Goal: Check status: Check status

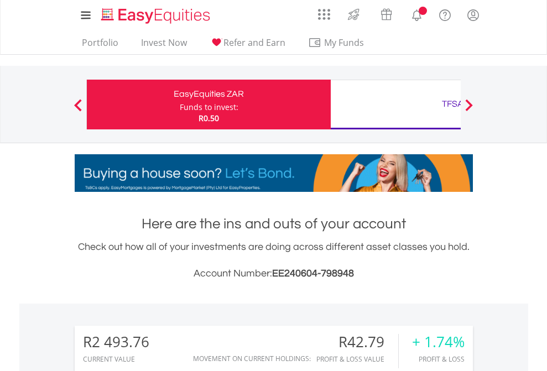
scroll to position [106, 174]
click at [180, 105] on div "Funds to invest:" at bounding box center [209, 107] width 59 height 11
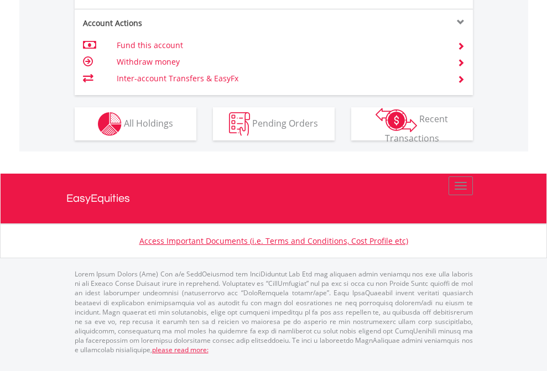
scroll to position [1060, 0]
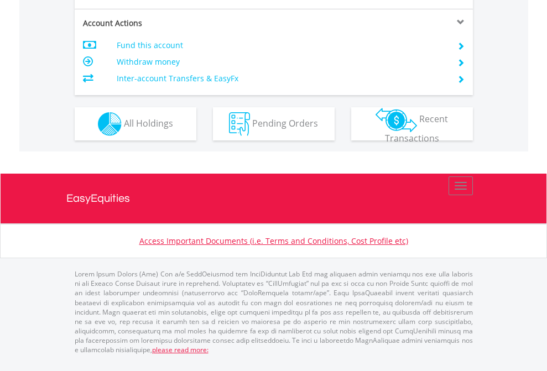
scroll to position [1038, 0]
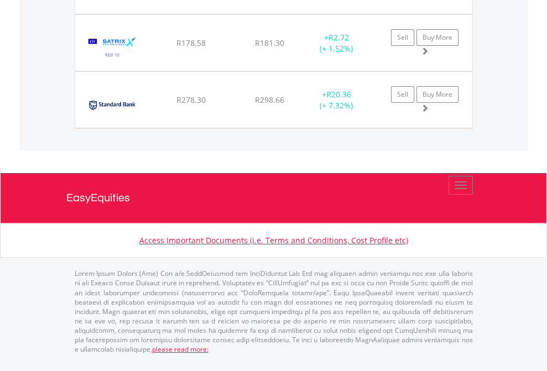
scroll to position [106, 174]
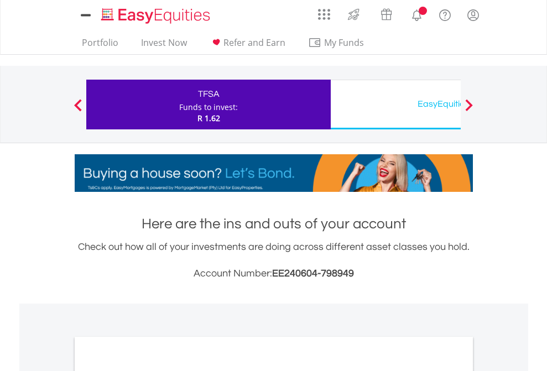
scroll to position [665, 0]
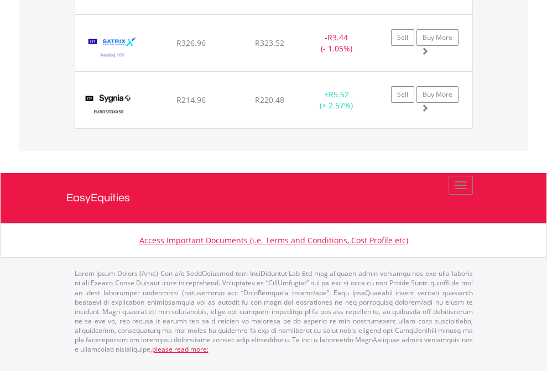
scroll to position [80, 0]
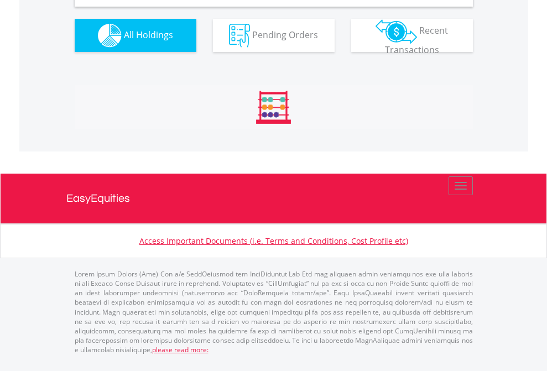
scroll to position [1069, 0]
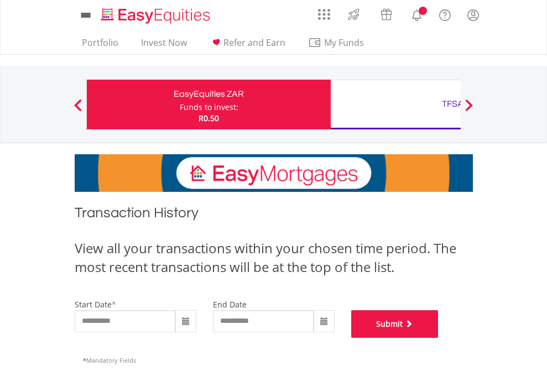
click at [439, 338] on button "Submit" at bounding box center [394, 324] width 87 height 28
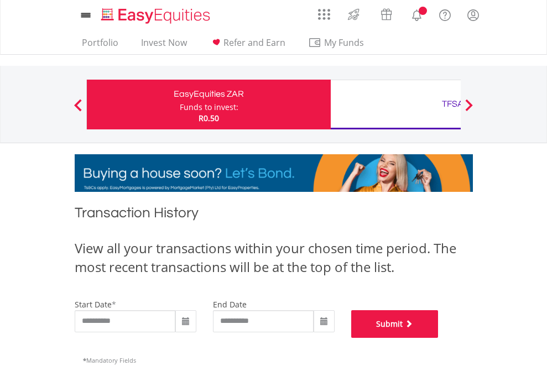
scroll to position [449, 0]
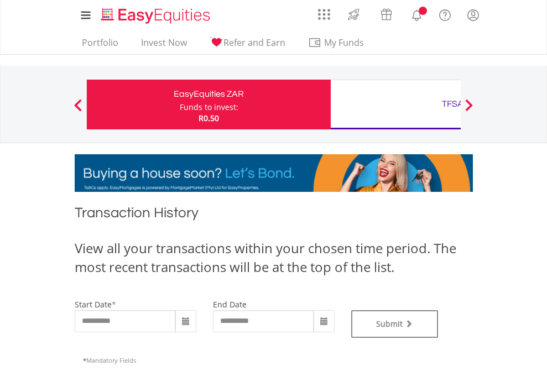
click at [395, 105] on div "TFSA" at bounding box center [452, 103] width 231 height 15
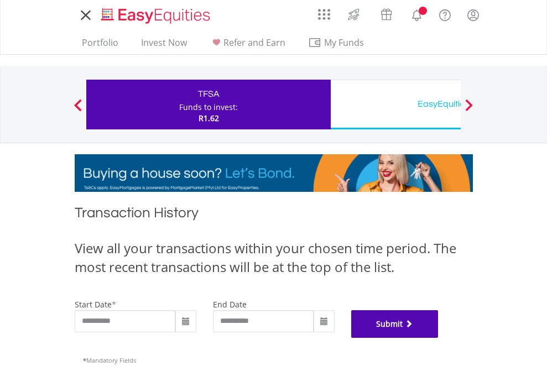
click at [439, 338] on button "Submit" at bounding box center [394, 324] width 87 height 28
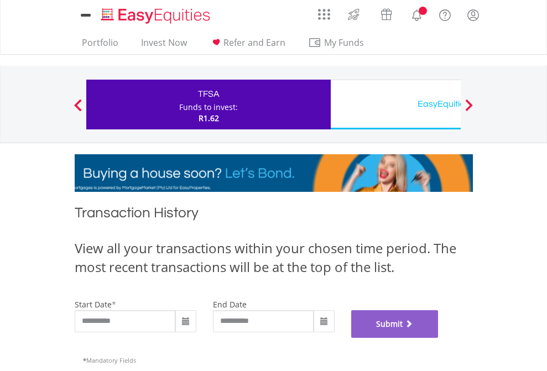
scroll to position [449, 0]
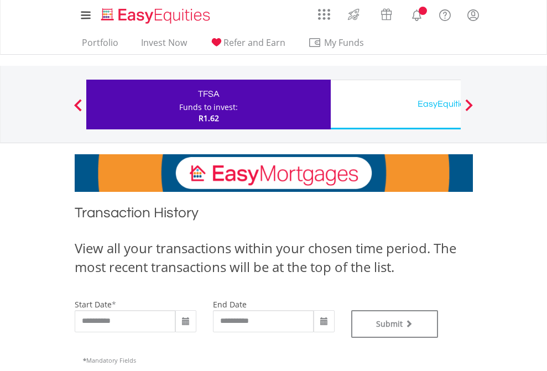
click at [395, 105] on div "EasyEquities USD" at bounding box center [452, 103] width 231 height 15
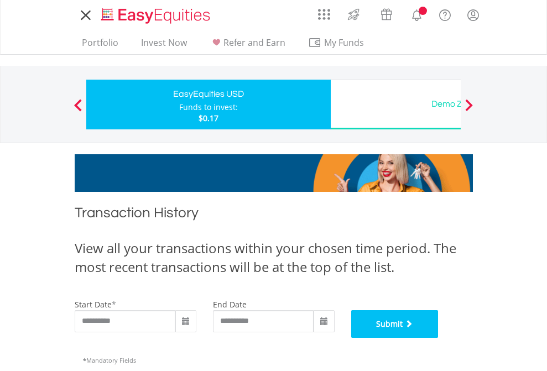
click at [439, 338] on button "Submit" at bounding box center [394, 324] width 87 height 28
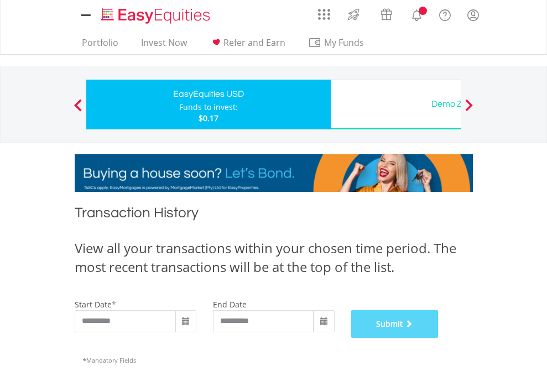
scroll to position [449, 0]
